Goal: Obtain resource: Obtain resource

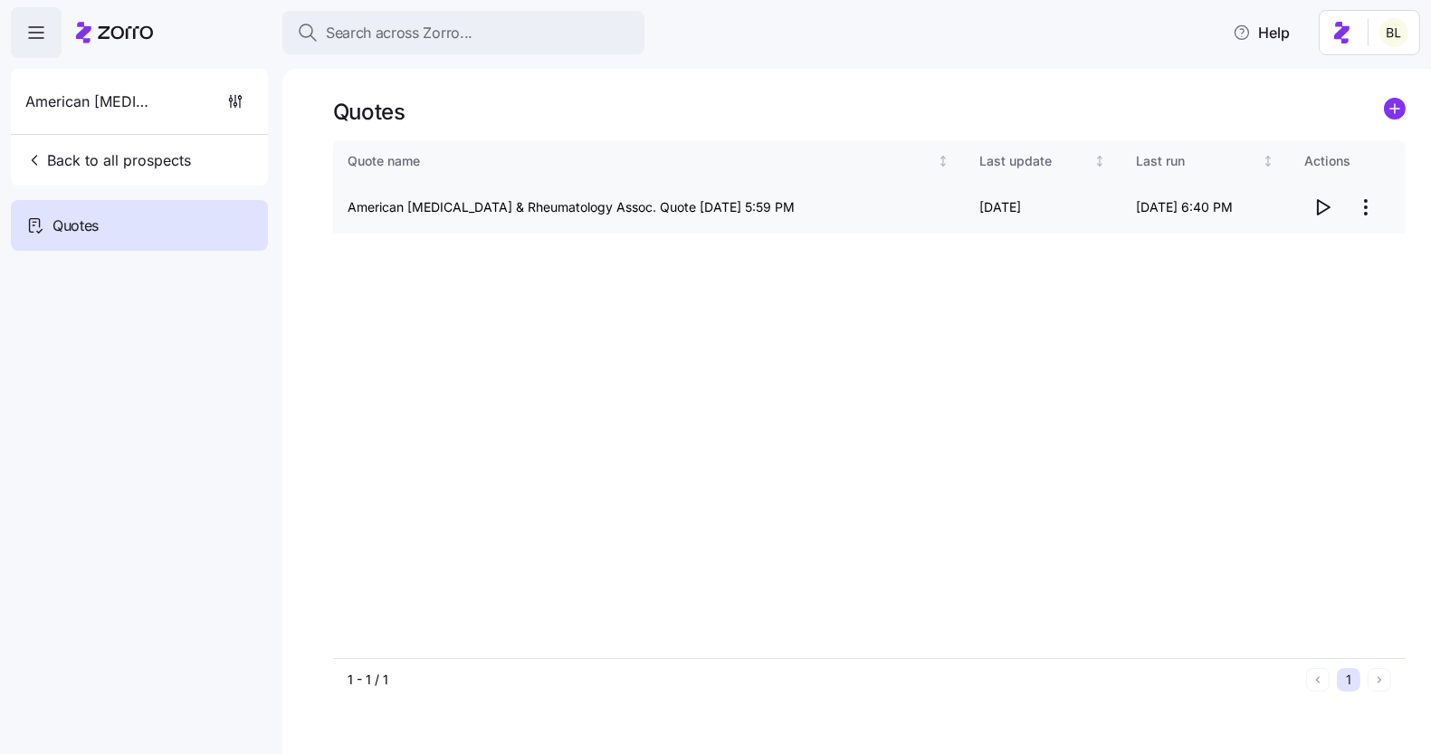
click at [1314, 204] on icon "button" at bounding box center [1323, 207] width 22 height 22
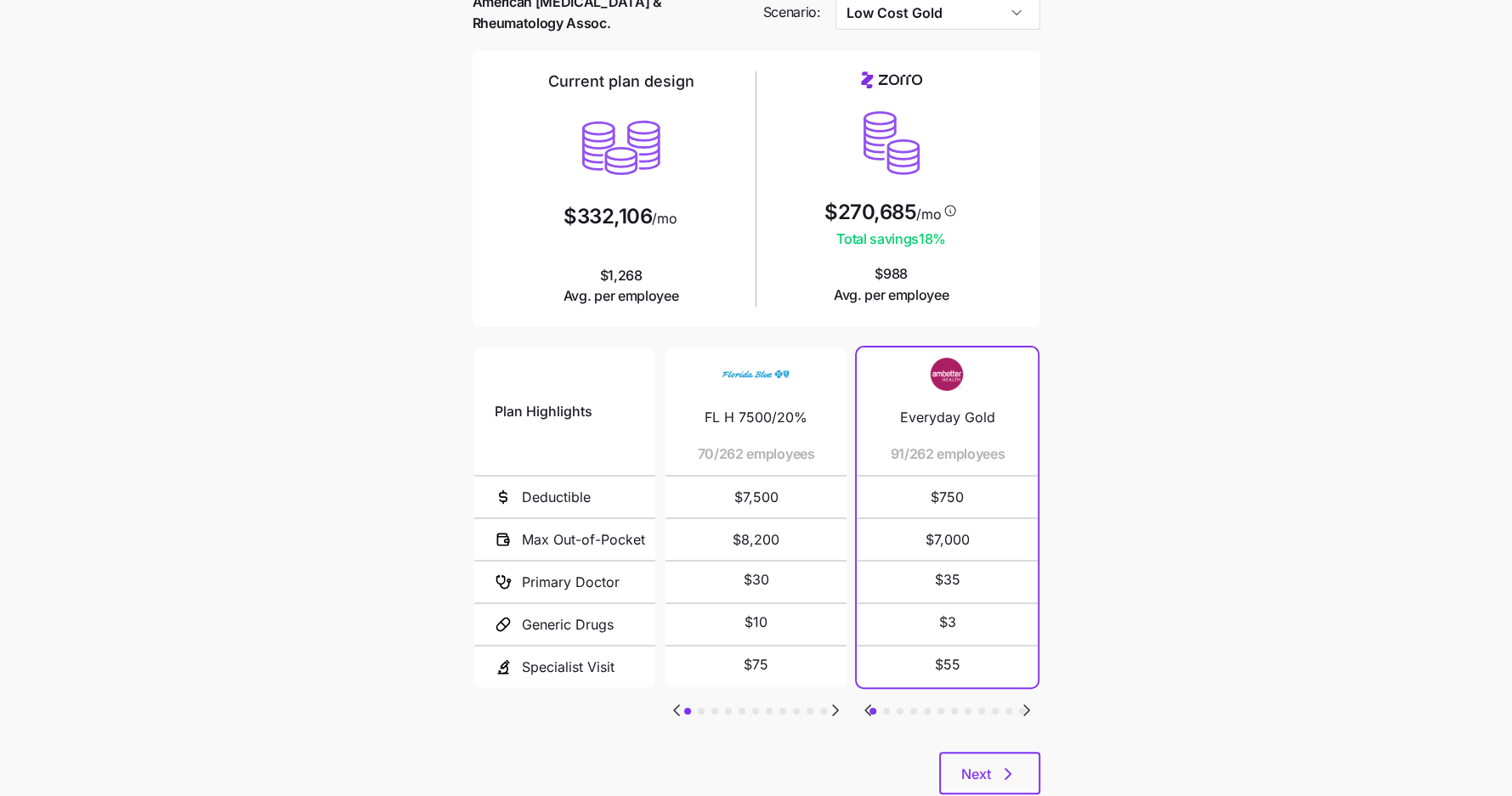
scroll to position [130, 0]
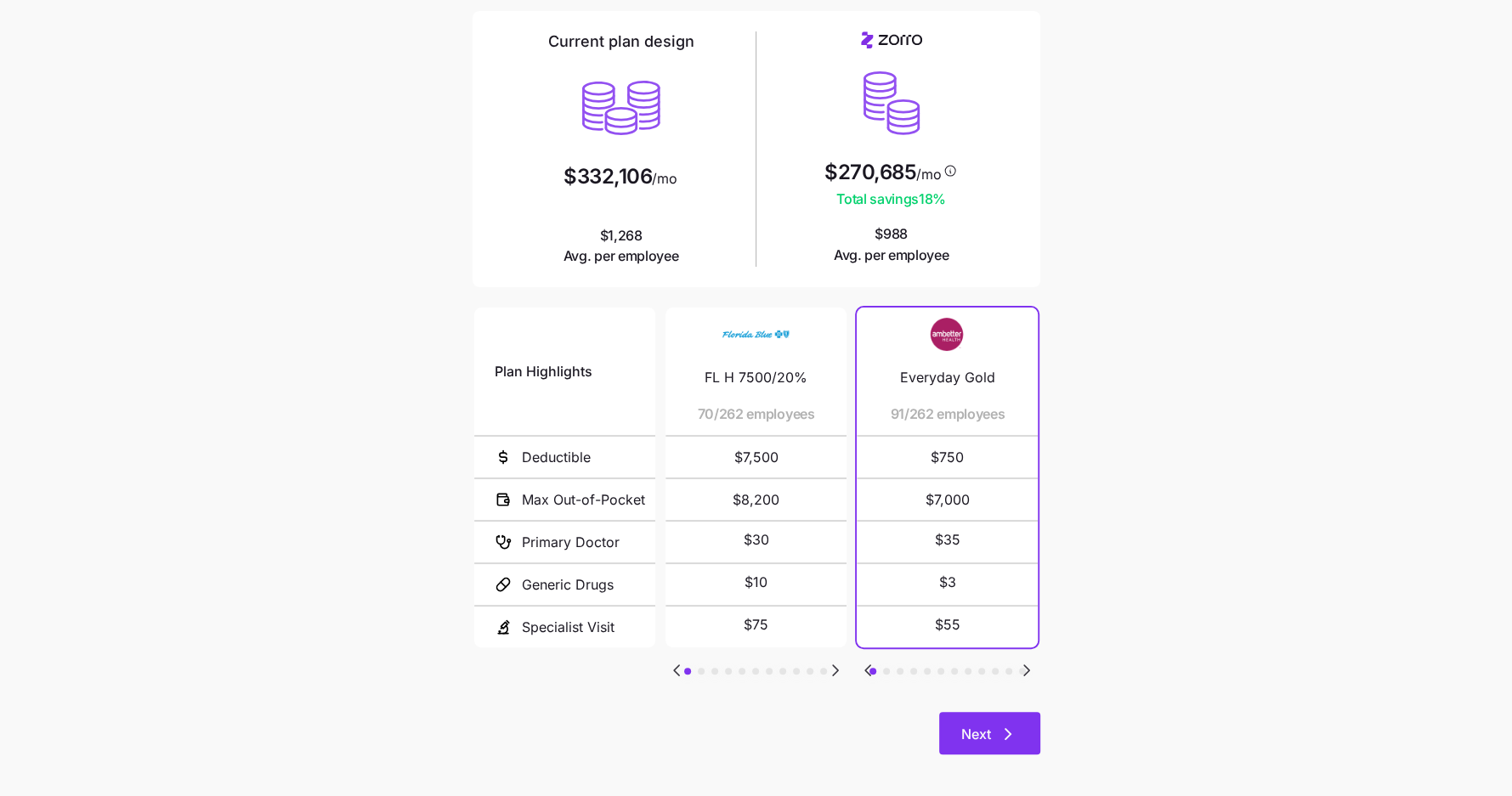
click at [981, 724] on span "Next" at bounding box center [976, 734] width 30 height 21
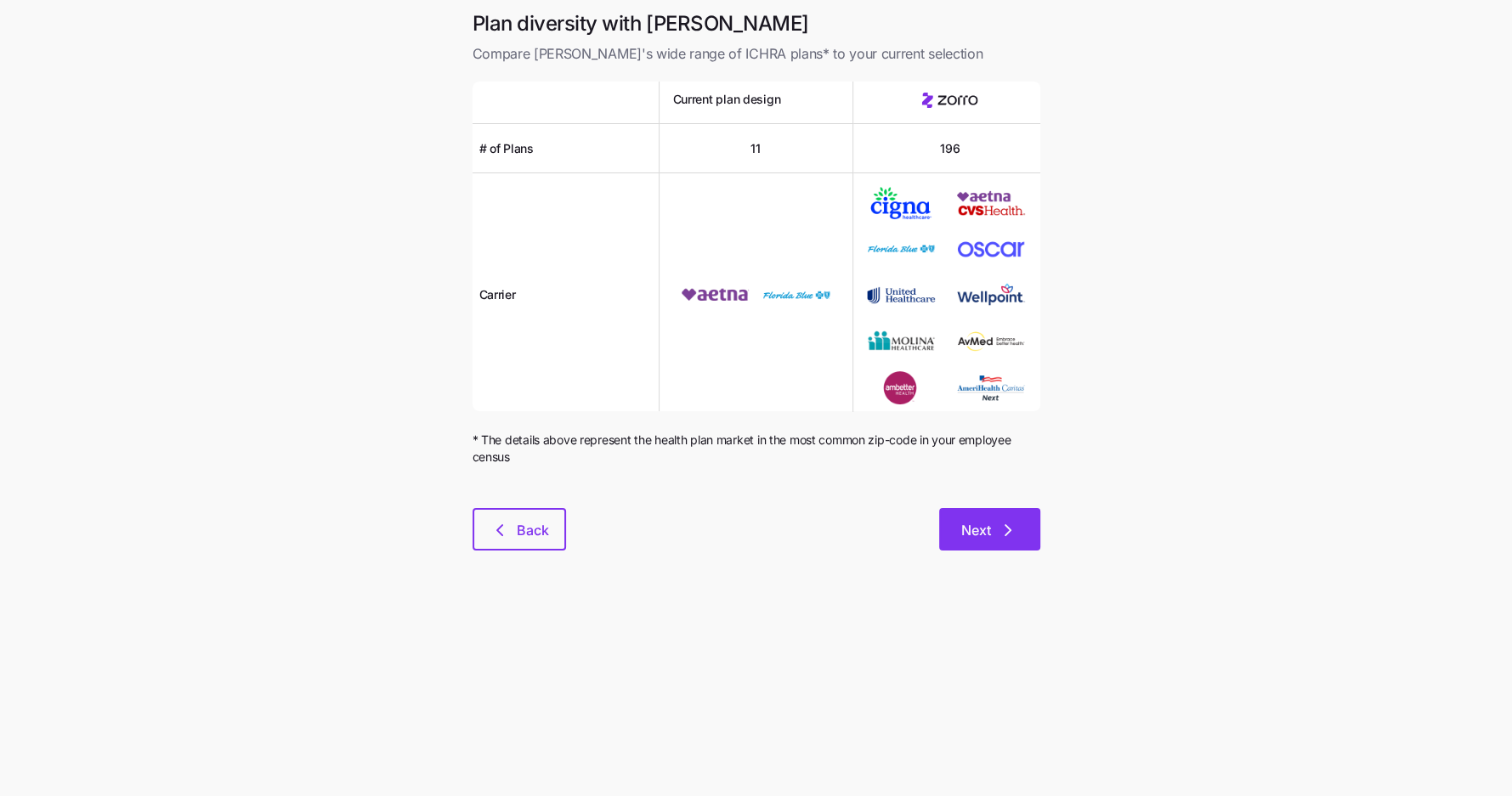
click at [984, 526] on span "Next" at bounding box center [976, 530] width 30 height 21
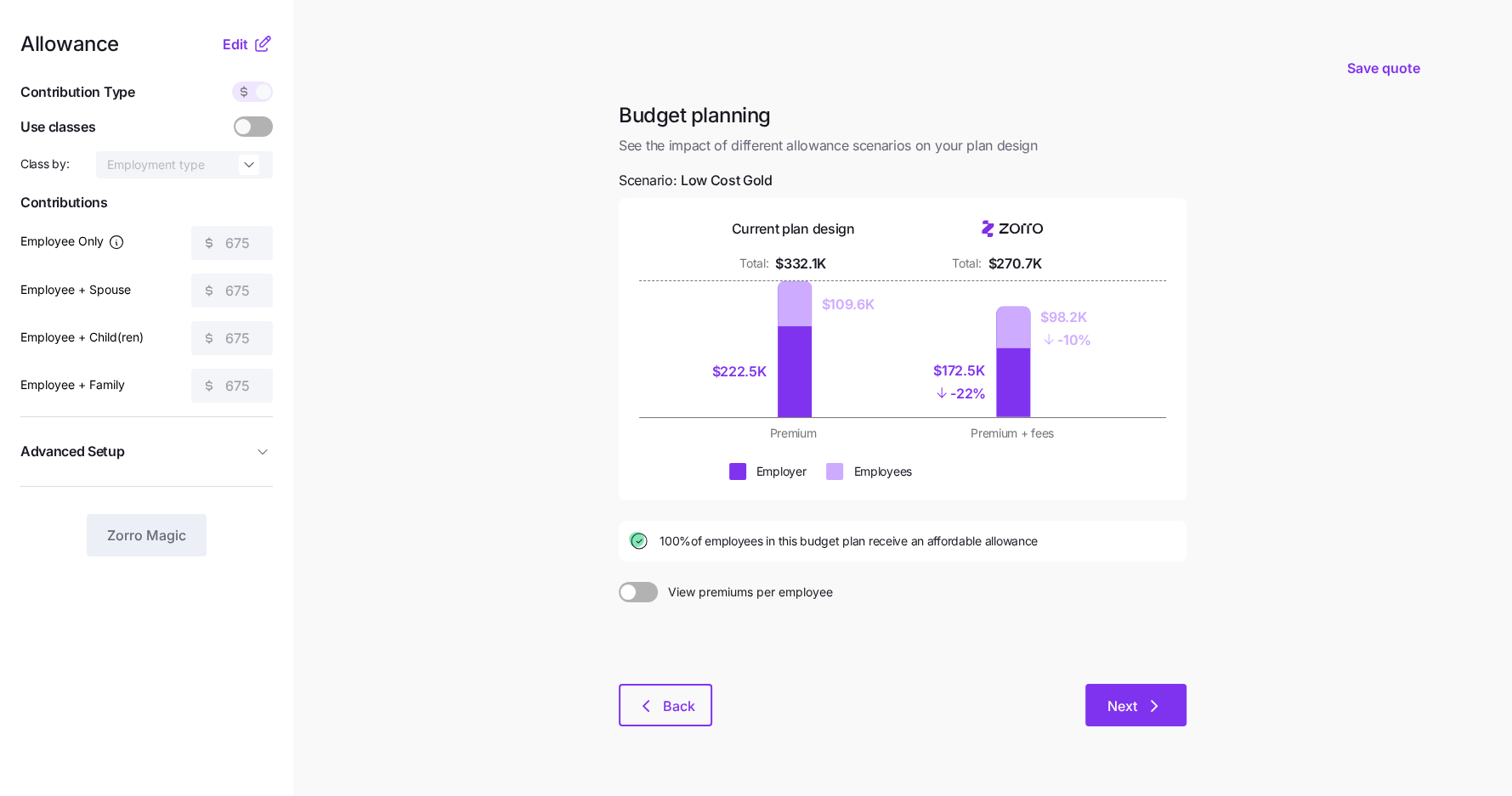
click at [1122, 701] on span "Next" at bounding box center [1123, 707] width 30 height 21
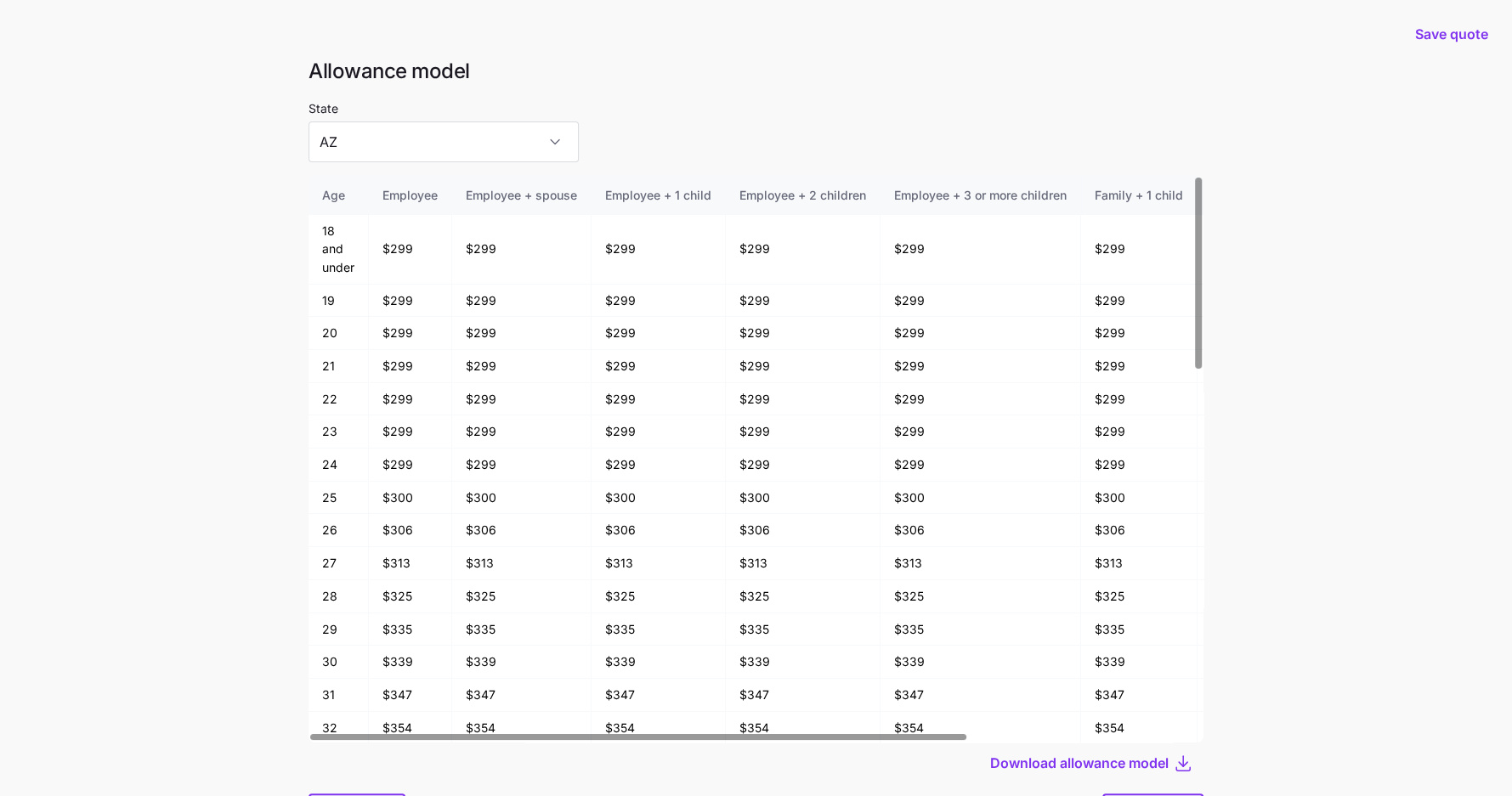
scroll to position [90, 0]
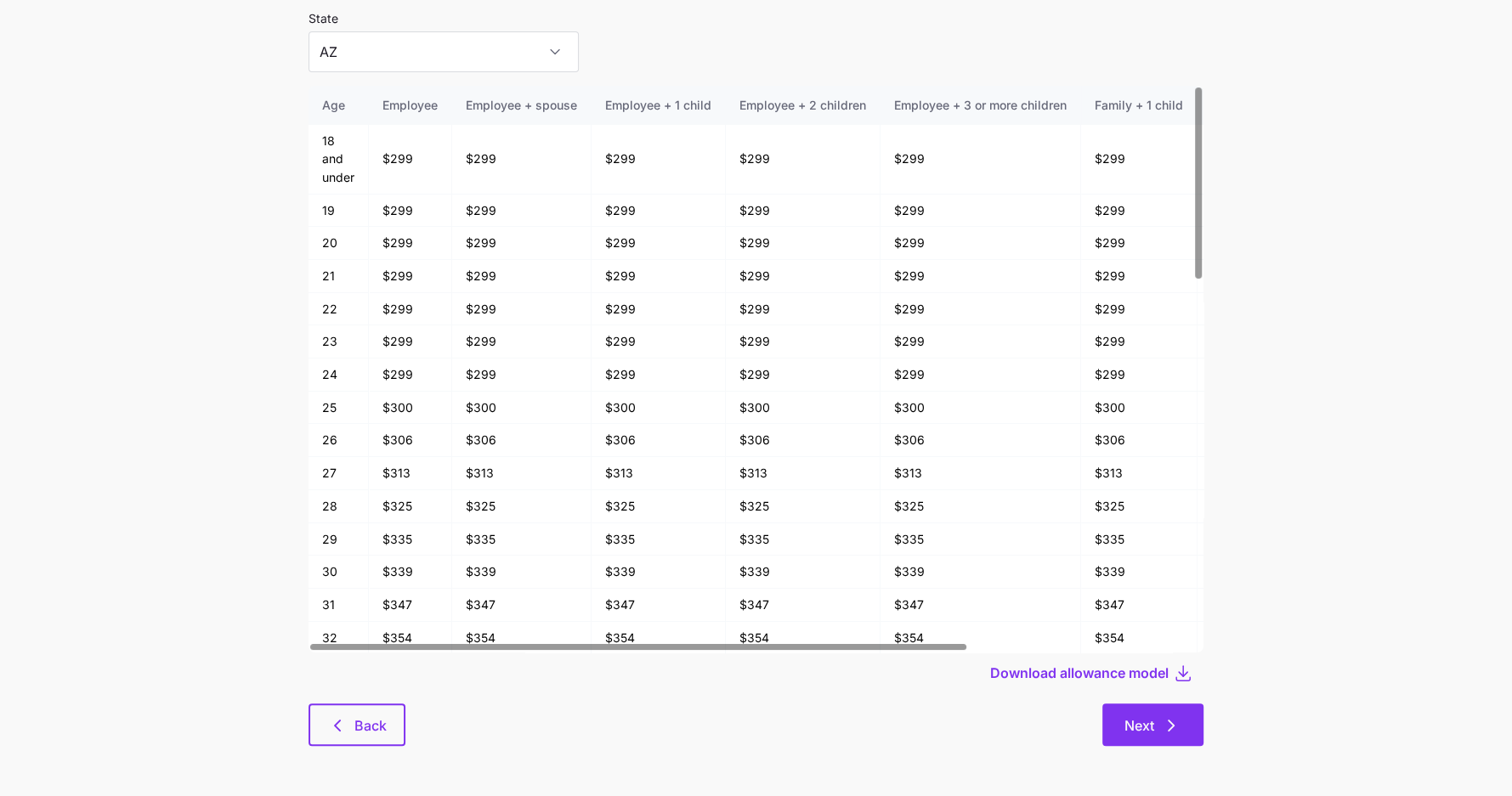
click at [1201, 714] on button "Next" at bounding box center [1153, 725] width 101 height 42
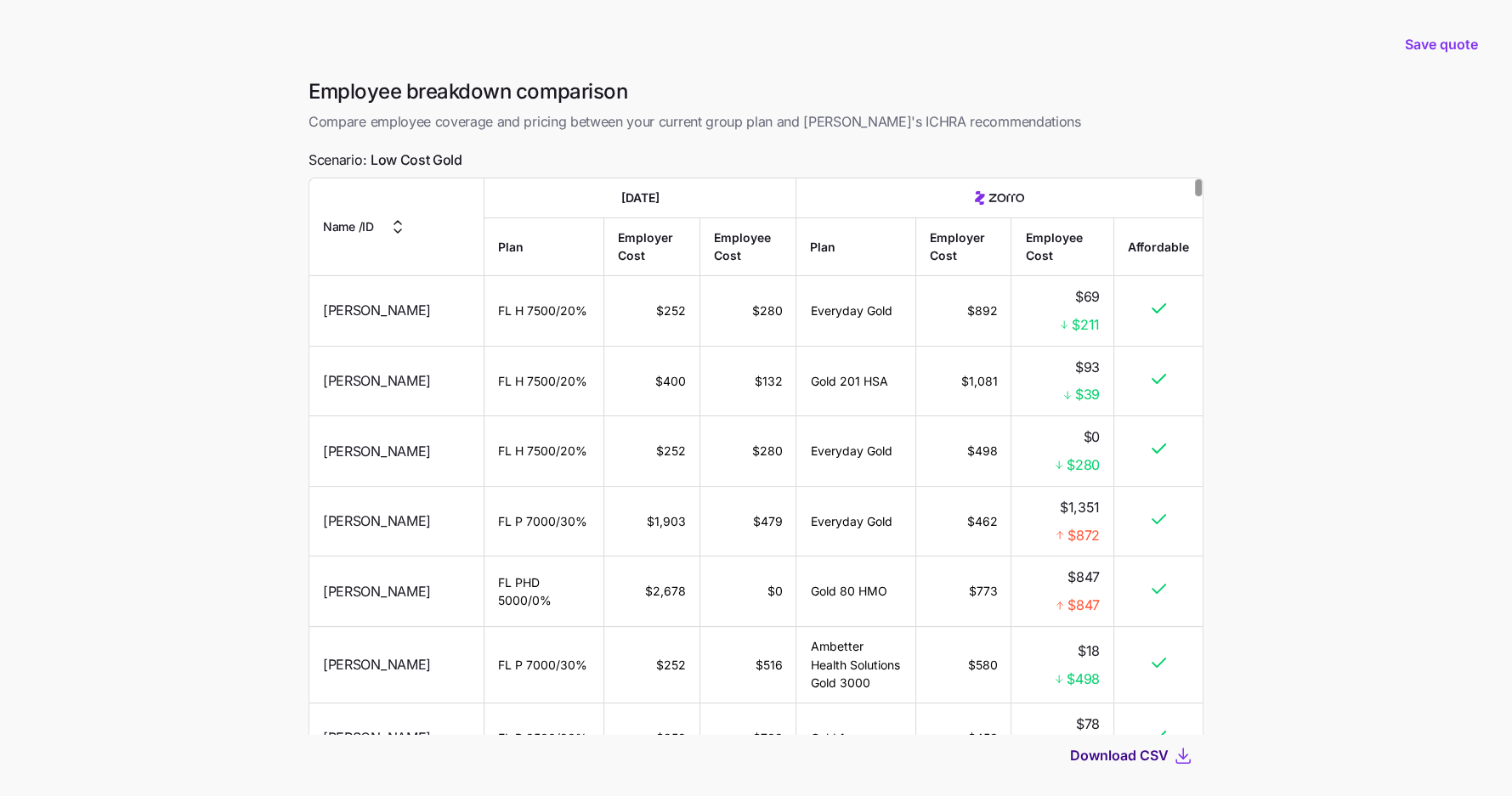
click at [1156, 749] on span "Download CSV" at bounding box center [1119, 756] width 99 height 21
